Goal: Task Accomplishment & Management: Use online tool/utility

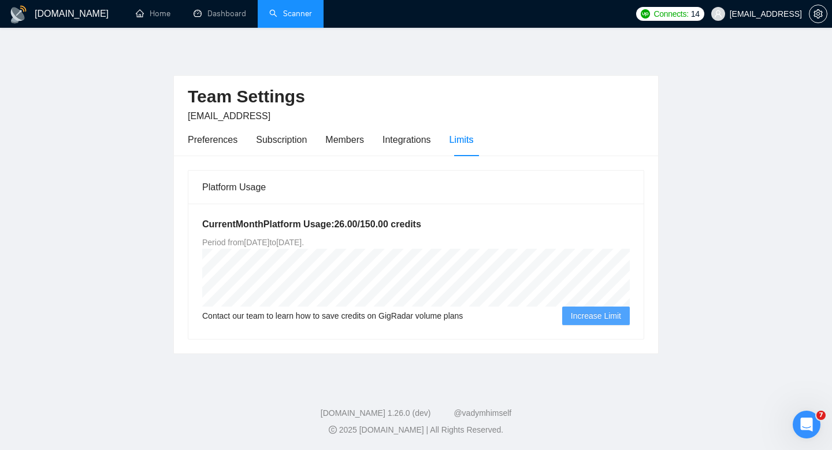
click at [285, 18] on link "Scanner" at bounding box center [290, 14] width 43 height 10
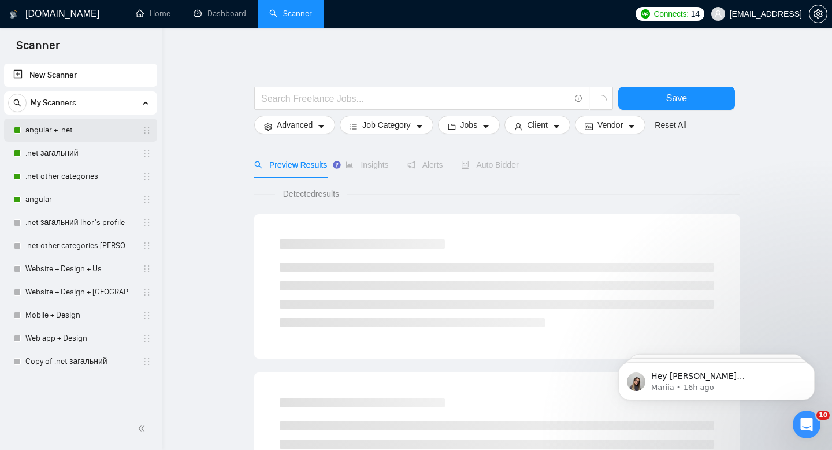
click at [60, 131] on link "angular + .net" at bounding box center [80, 129] width 110 height 23
